Goal: Information Seeking & Learning: Compare options

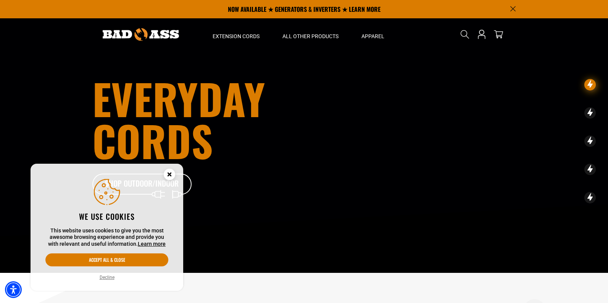
click at [107, 278] on button "Decline" at bounding box center [106, 278] width 19 height 8
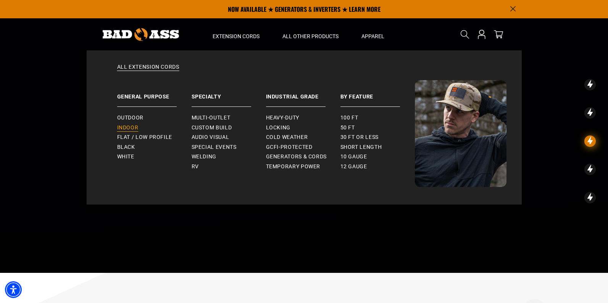
click at [129, 126] on span "Indoor" at bounding box center [127, 127] width 21 height 7
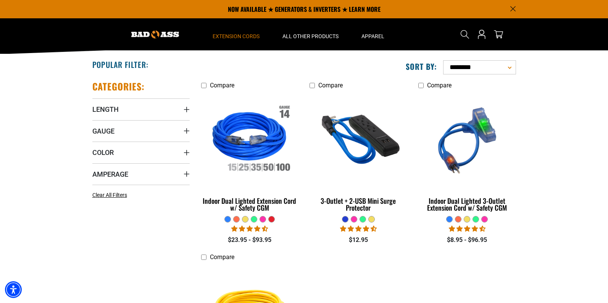
scroll to position [117, 0]
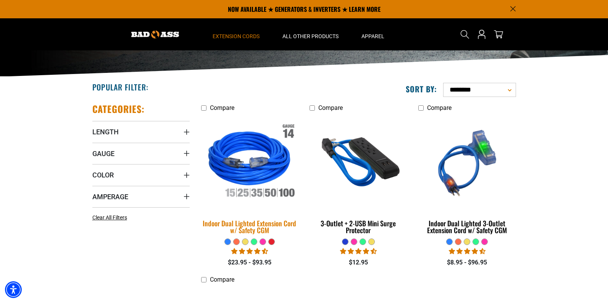
click at [245, 227] on div "Indoor Dual Lighted Extension Cord w/ Safety CGM" at bounding box center [249, 227] width 97 height 14
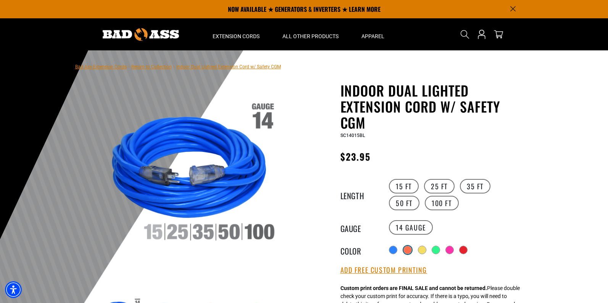
click at [408, 249] on div at bounding box center [408, 250] width 8 height 8
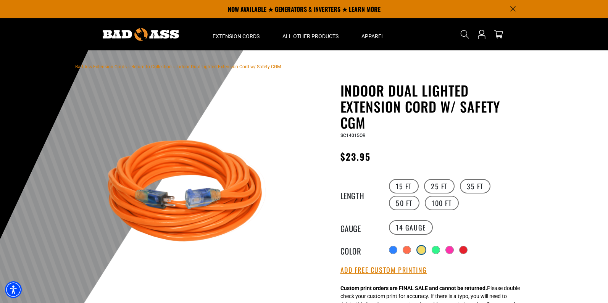
click at [423, 249] on div at bounding box center [421, 250] width 8 height 8
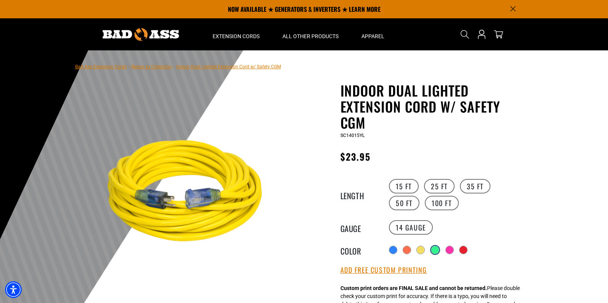
click at [436, 248] on div at bounding box center [435, 250] width 8 height 8
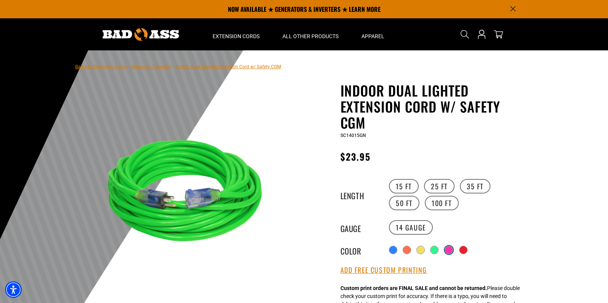
click at [451, 248] on div at bounding box center [449, 250] width 8 height 8
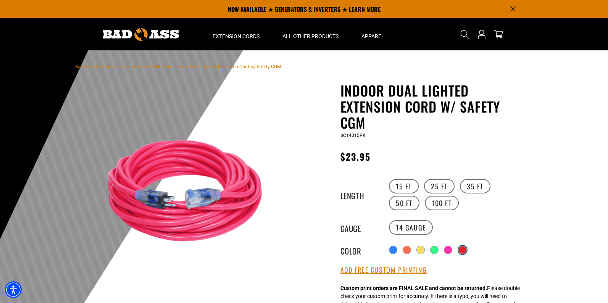
click at [463, 248] on div at bounding box center [463, 250] width 8 height 8
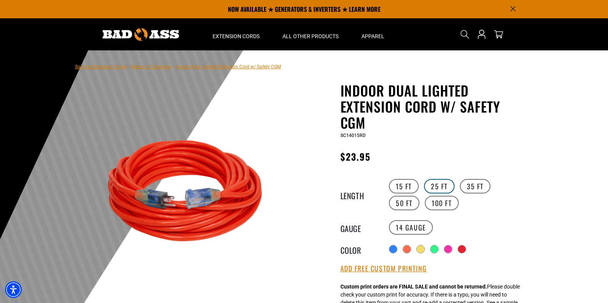
click at [434, 187] on label "25 FT" at bounding box center [439, 186] width 31 height 14
click at [409, 227] on label "14 Gauge" at bounding box center [411, 227] width 44 height 14
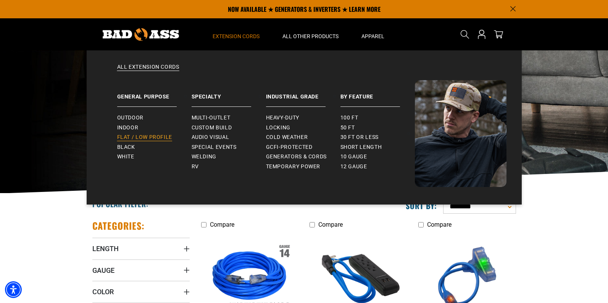
click at [140, 135] on span "Flat / Low Profile" at bounding box center [144, 137] width 55 height 7
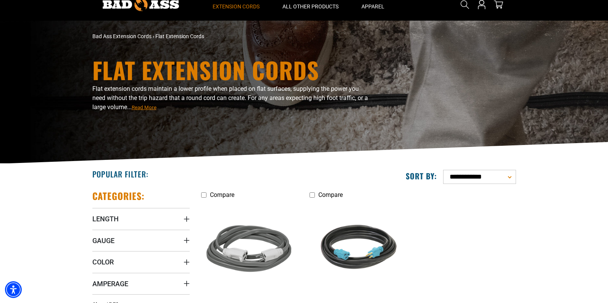
scroll to position [117, 0]
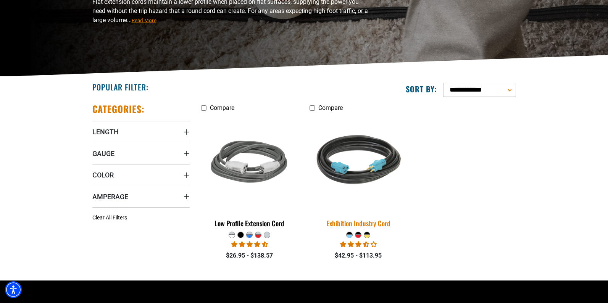
click at [348, 224] on div "Exhibition Industry Cord" at bounding box center [357, 223] width 97 height 7
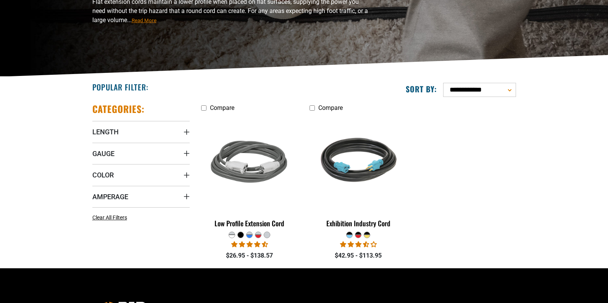
scroll to position [117, 0]
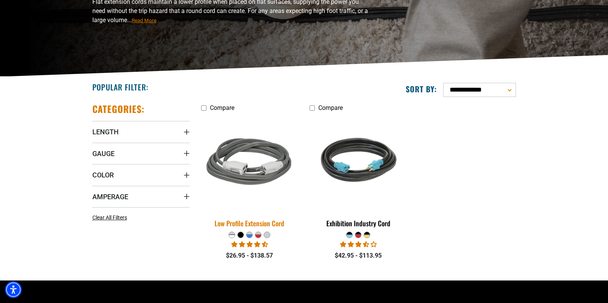
click at [248, 223] on div "Low Profile Extension Cord" at bounding box center [249, 223] width 97 height 7
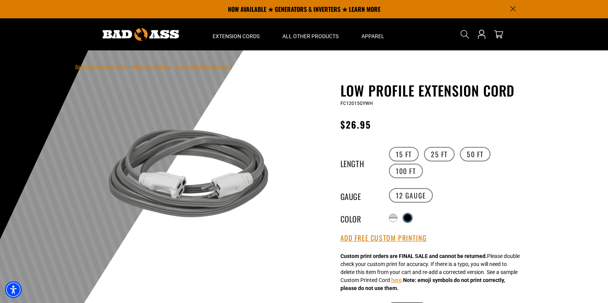
click at [410, 216] on div at bounding box center [408, 218] width 8 height 8
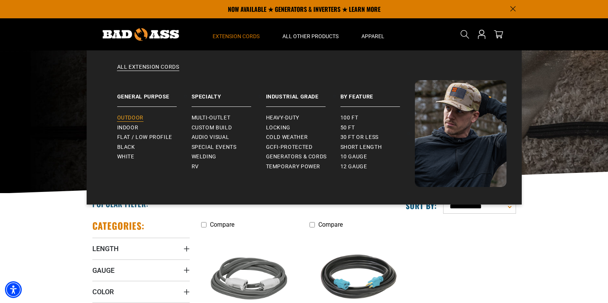
click at [130, 117] on span "Outdoor" at bounding box center [130, 117] width 26 height 7
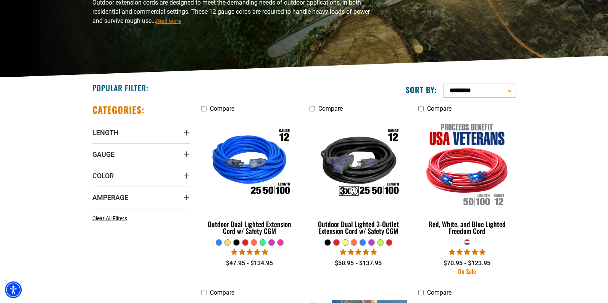
scroll to position [117, 0]
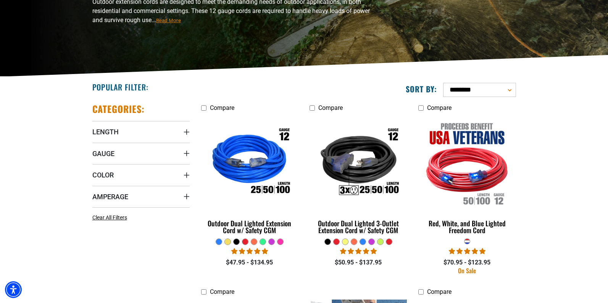
click at [271, 242] on div at bounding box center [272, 242] width 6 height 6
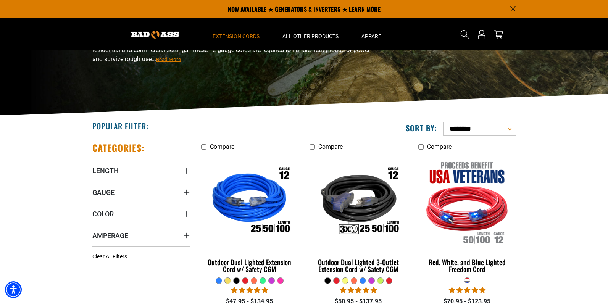
scroll to position [0, 0]
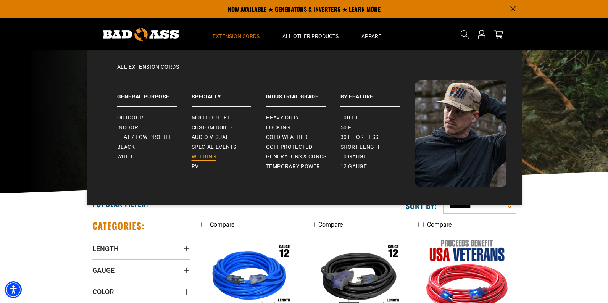
click at [206, 159] on span "Welding" at bounding box center [204, 156] width 25 height 7
